Goal: Transaction & Acquisition: Purchase product/service

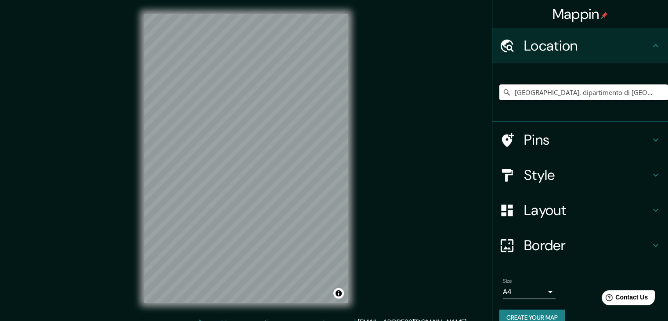
click at [635, 89] on input "[GEOGRAPHIC_DATA], dipartimento di [GEOGRAPHIC_DATA], [GEOGRAPHIC_DATA]" at bounding box center [583, 92] width 169 height 16
drag, startPoint x: 651, startPoint y: 88, endPoint x: 492, endPoint y: 94, distance: 158.7
click at [492, 94] on div "[GEOGRAPHIC_DATA], dipartimento di [GEOGRAPHIC_DATA], [GEOGRAPHIC_DATA]" at bounding box center [580, 92] width 176 height 59
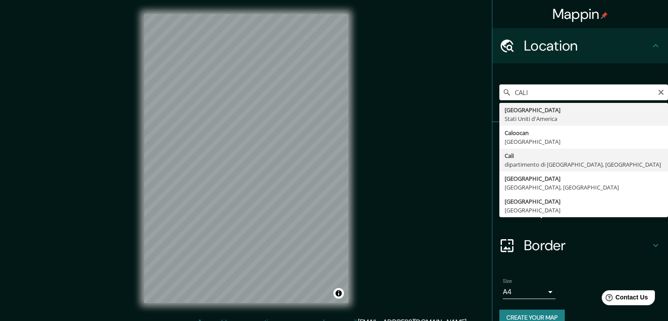
type input "[GEOGRAPHIC_DATA], dipartimento di [GEOGRAPHIC_DATA], [GEOGRAPHIC_DATA]"
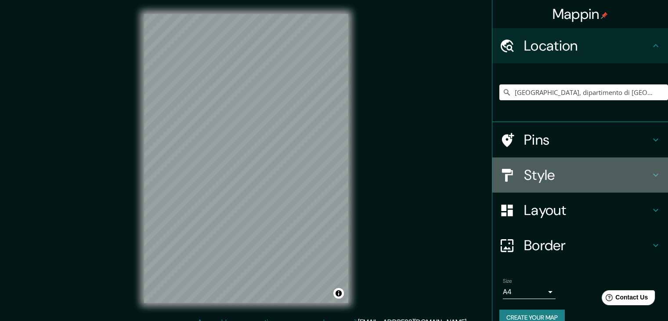
click at [578, 170] on h4 "Style" at bounding box center [587, 175] width 127 height 18
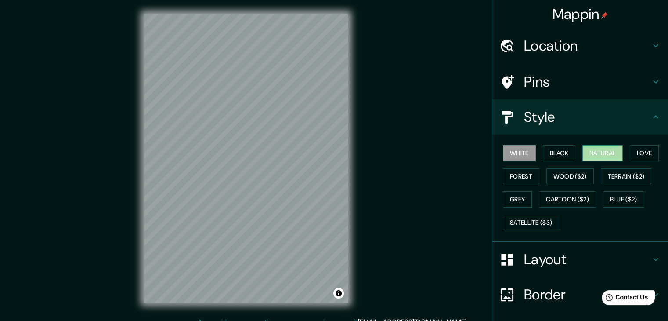
click at [612, 155] on button "Natural" at bounding box center [603, 153] width 40 height 16
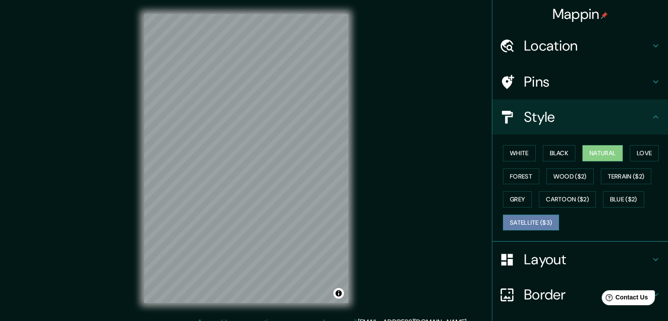
click at [515, 224] on button "Satellite ($3)" at bounding box center [531, 222] width 56 height 16
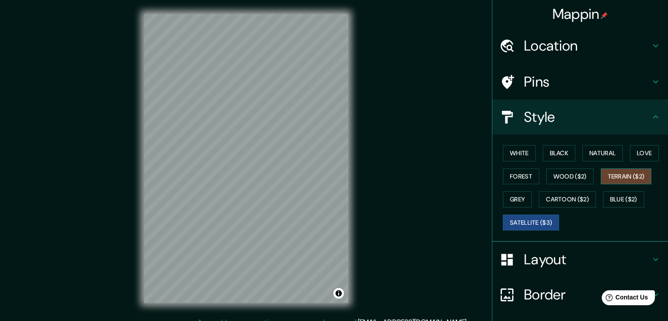
click at [610, 180] on button "Terrain ($2)" at bounding box center [626, 176] width 51 height 16
click at [546, 176] on button "Wood ($2)" at bounding box center [569, 176] width 47 height 16
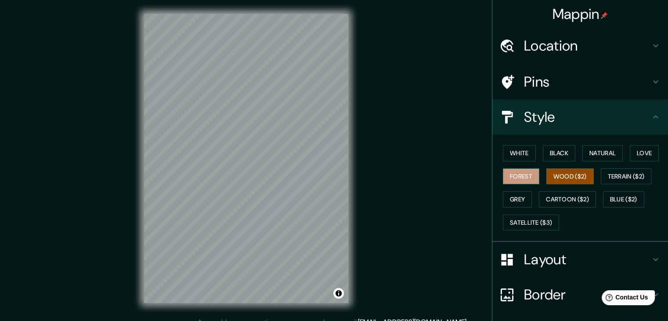
click at [505, 175] on button "Forest" at bounding box center [521, 176] width 36 height 16
click at [636, 155] on button "Love" at bounding box center [644, 153] width 29 height 16
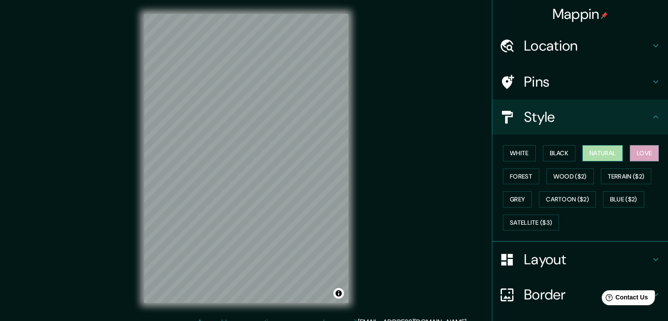
click at [588, 150] on button "Natural" at bounding box center [603, 153] width 40 height 16
click at [552, 153] on button "Black" at bounding box center [559, 153] width 33 height 16
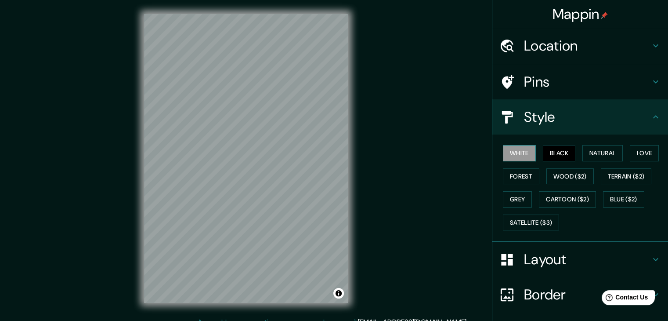
click at [521, 150] on button "White" at bounding box center [519, 153] width 33 height 16
